Goal: Task Accomplishment & Management: Complete application form

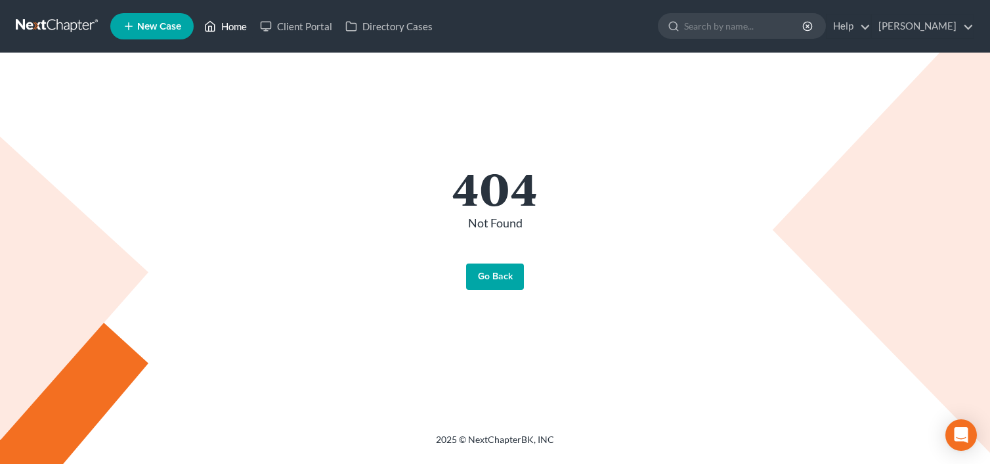
click at [236, 28] on link "Home" at bounding box center [226, 26] width 56 height 24
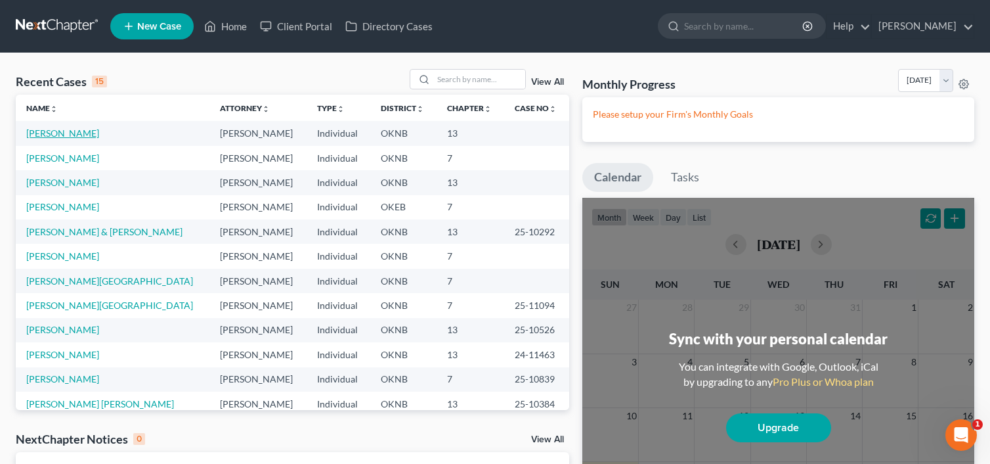
click at [56, 136] on link "[PERSON_NAME]" at bounding box center [62, 132] width 73 height 11
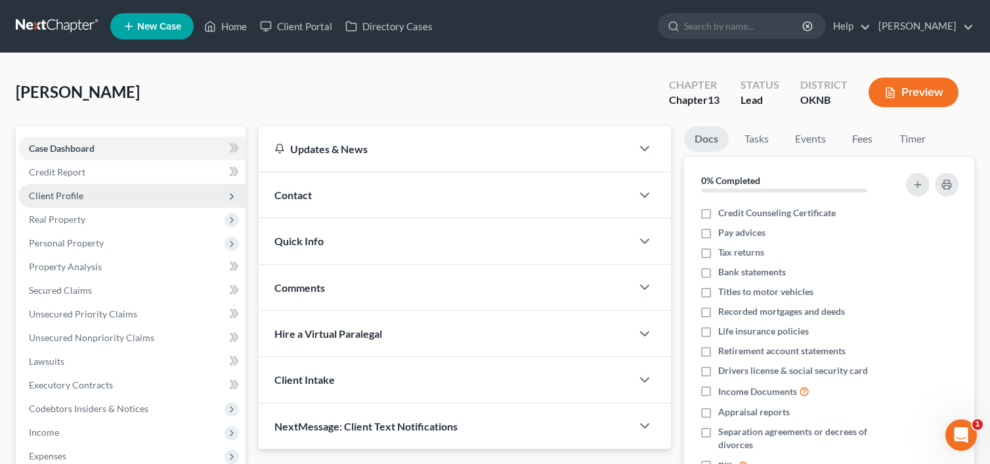
click at [76, 191] on span "Client Profile" at bounding box center [56, 195] width 55 height 11
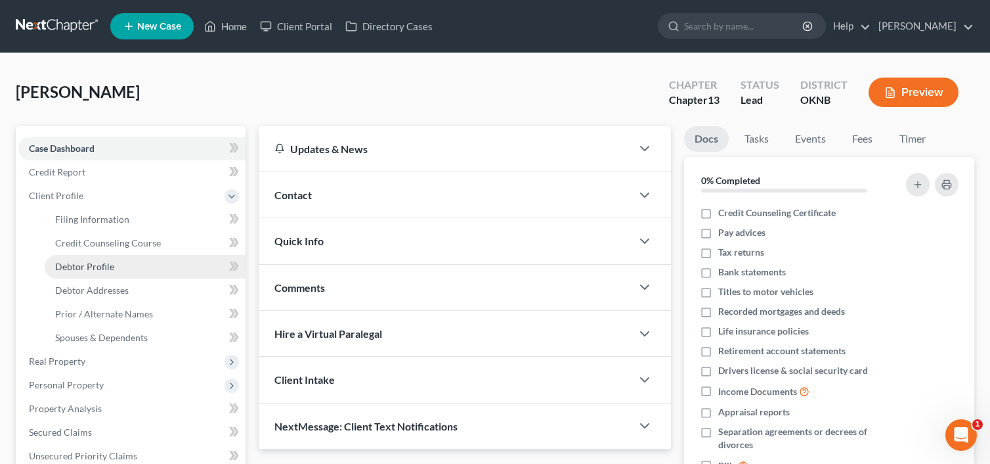
click at [100, 261] on span "Debtor Profile" at bounding box center [84, 266] width 59 height 11
select select "3"
select select "2"
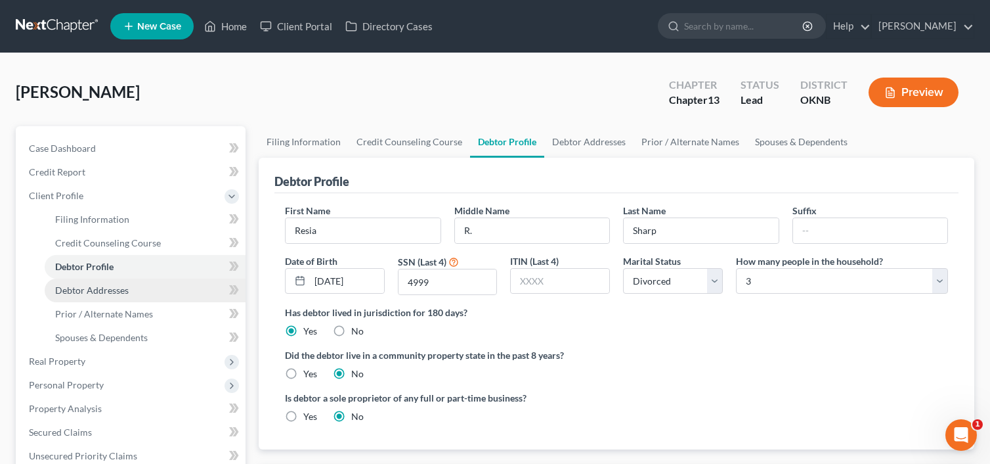
click at [100, 288] on span "Debtor Addresses" at bounding box center [92, 289] width 74 height 11
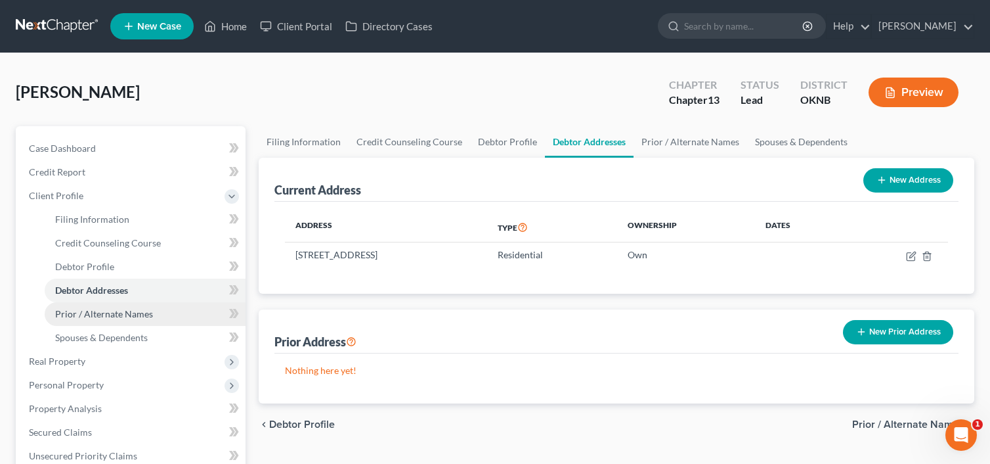
click at [105, 314] on span "Prior / Alternate Names" at bounding box center [104, 313] width 98 height 11
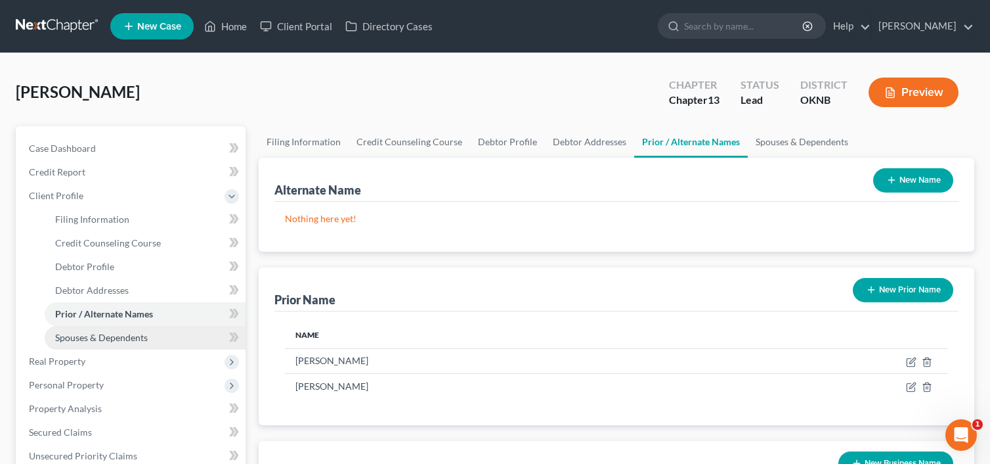
click at [92, 338] on span "Spouses & Dependents" at bounding box center [101, 337] width 93 height 11
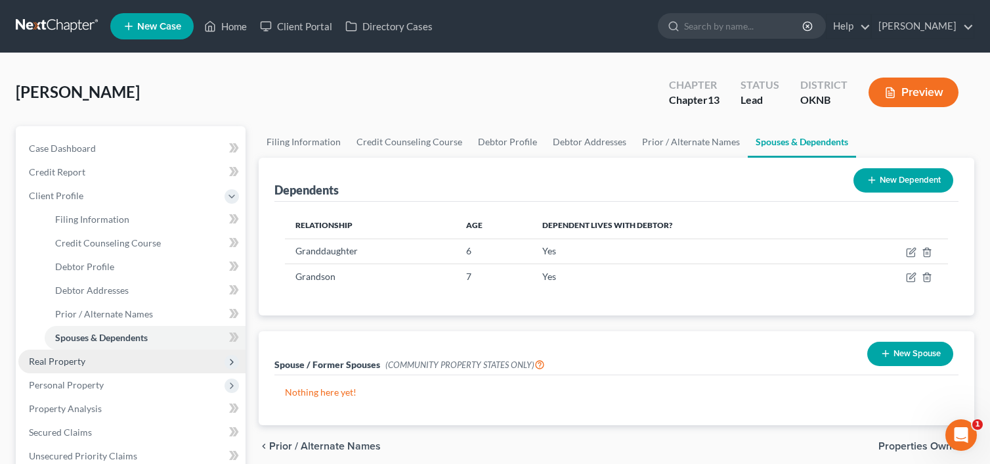
click at [91, 360] on span "Real Property" at bounding box center [131, 361] width 227 height 24
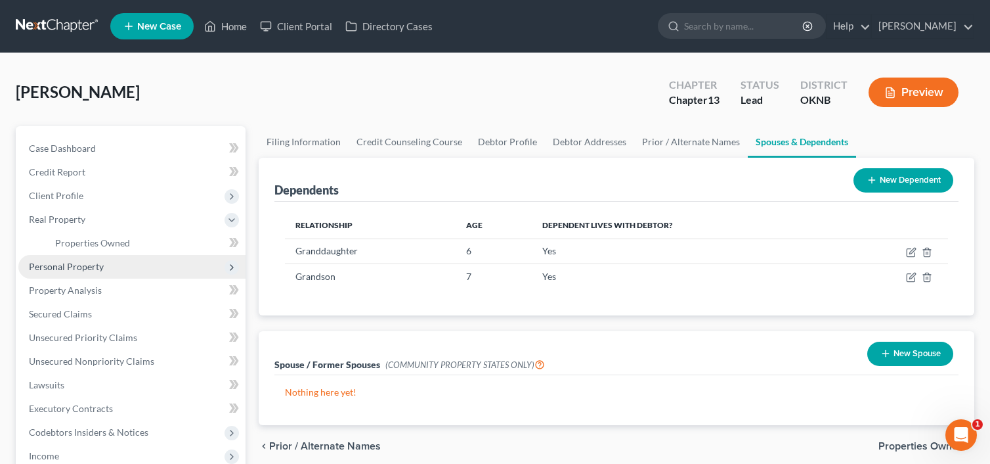
click at [104, 272] on span "Personal Property" at bounding box center [131, 267] width 227 height 24
click at [127, 268] on link "Vehicles Owned" at bounding box center [145, 267] width 201 height 24
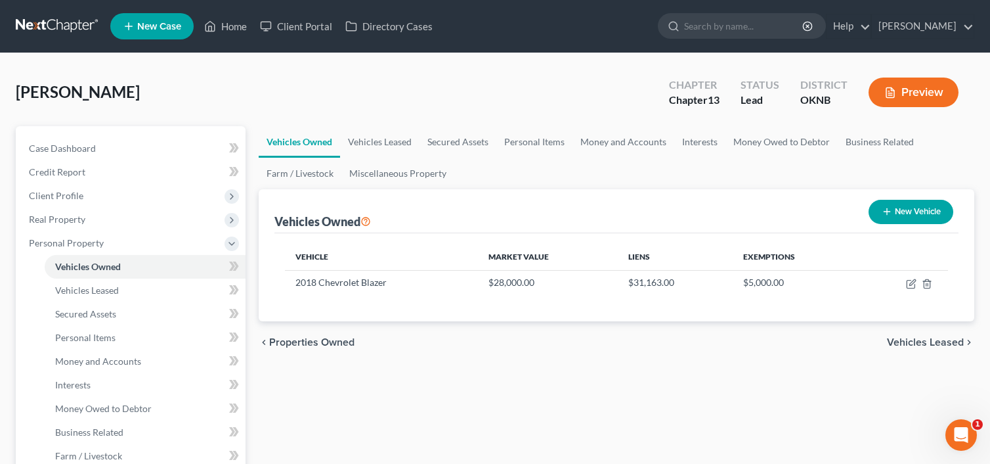
click at [893, 95] on icon "button" at bounding box center [890, 93] width 8 height 10
